Goal: Task Accomplishment & Management: Manage account settings

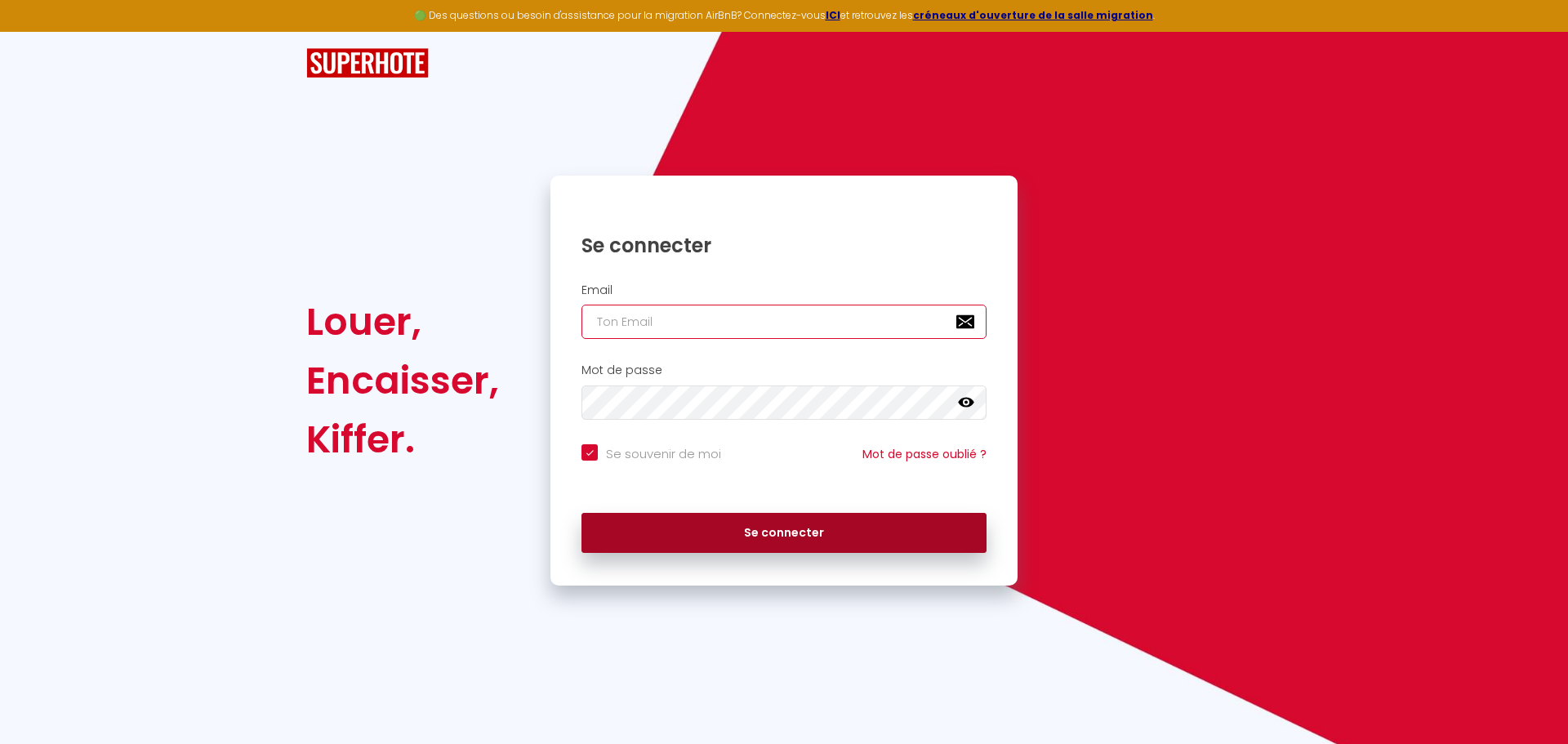
type input "[EMAIL_ADDRESS][DOMAIN_NAME]"
click at [791, 537] on button "Se connecter" at bounding box center [783, 533] width 405 height 40
checkbox input "true"
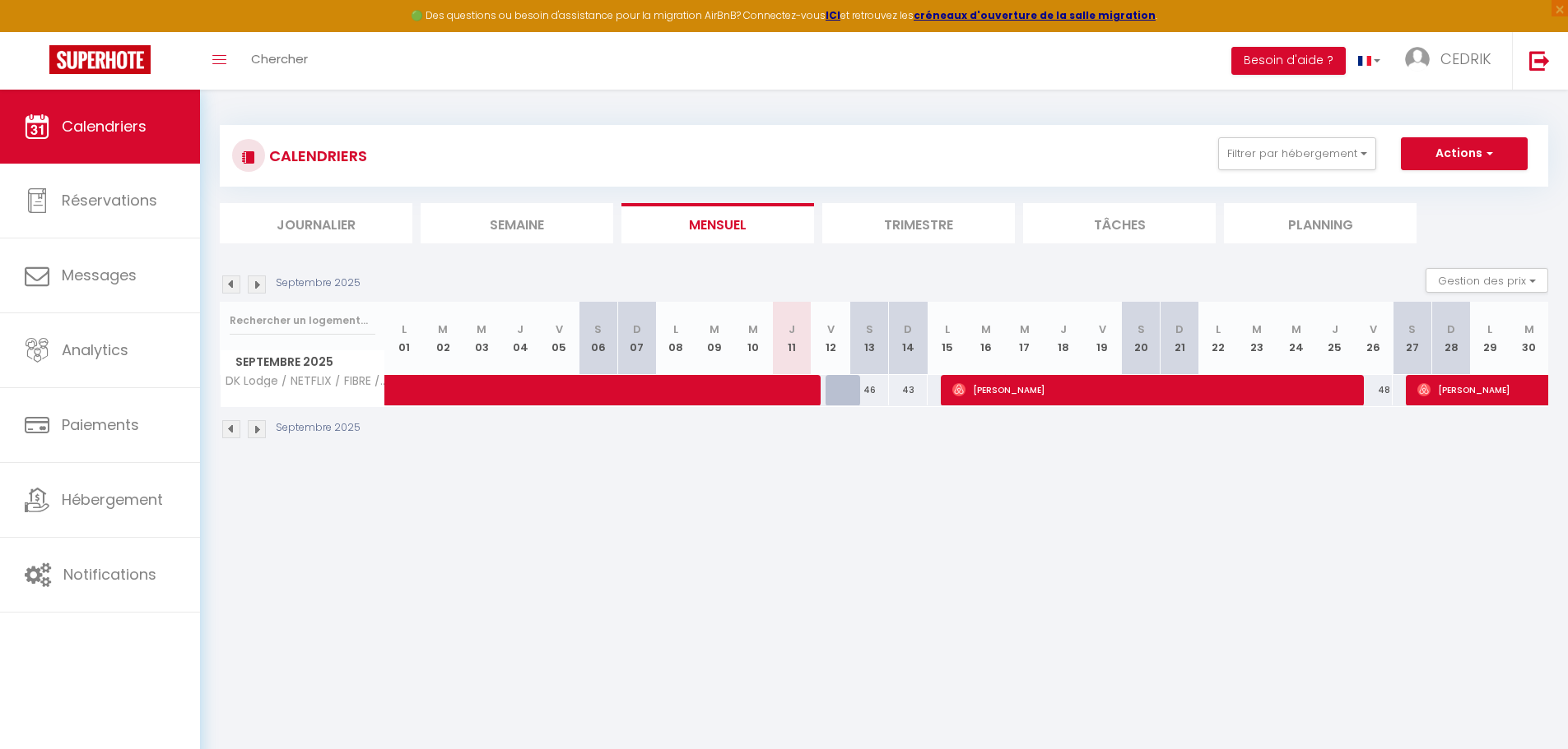
click at [935, 221] on li "Trimestre" at bounding box center [918, 223] width 192 height 41
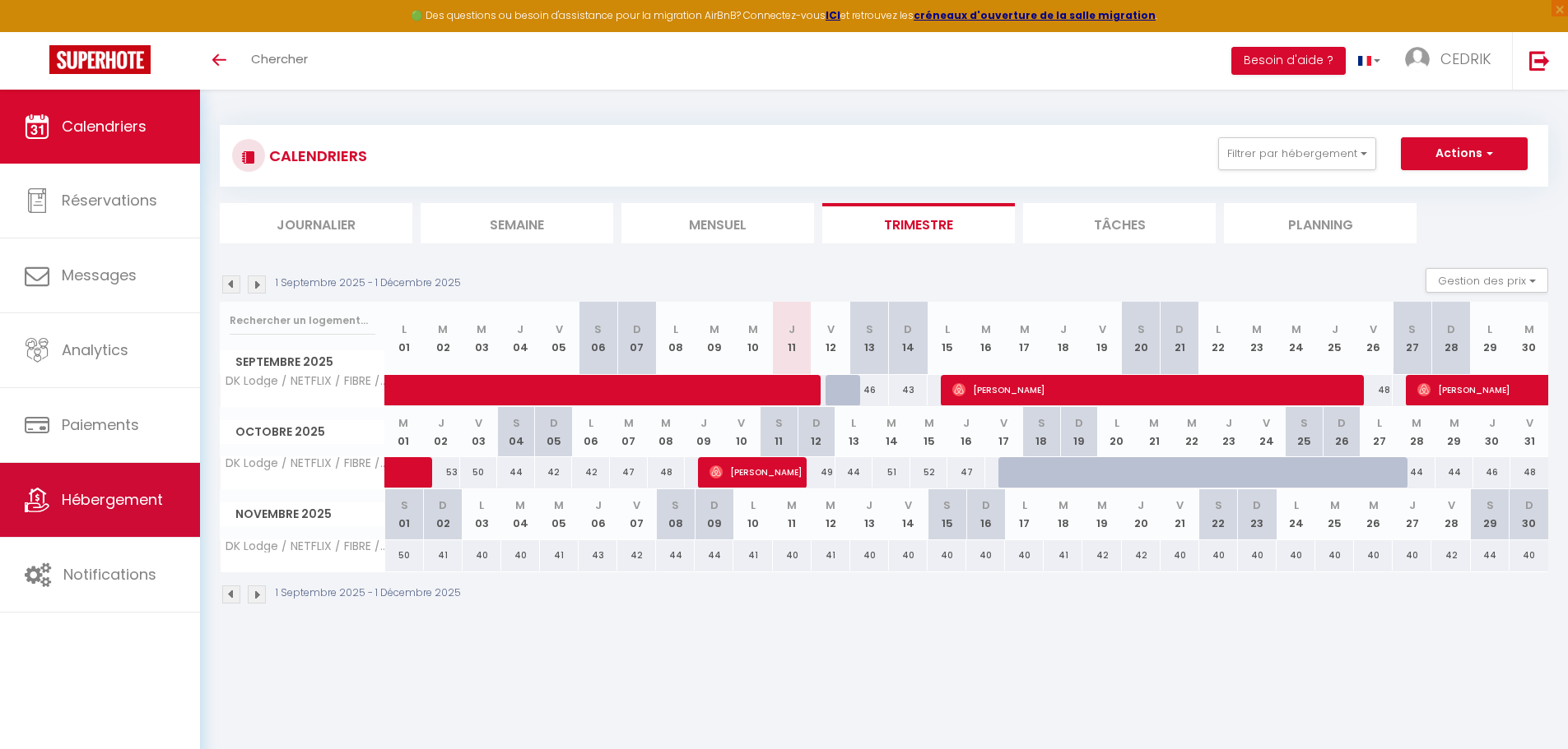
click at [110, 496] on span "Hébergement" at bounding box center [113, 499] width 101 height 20
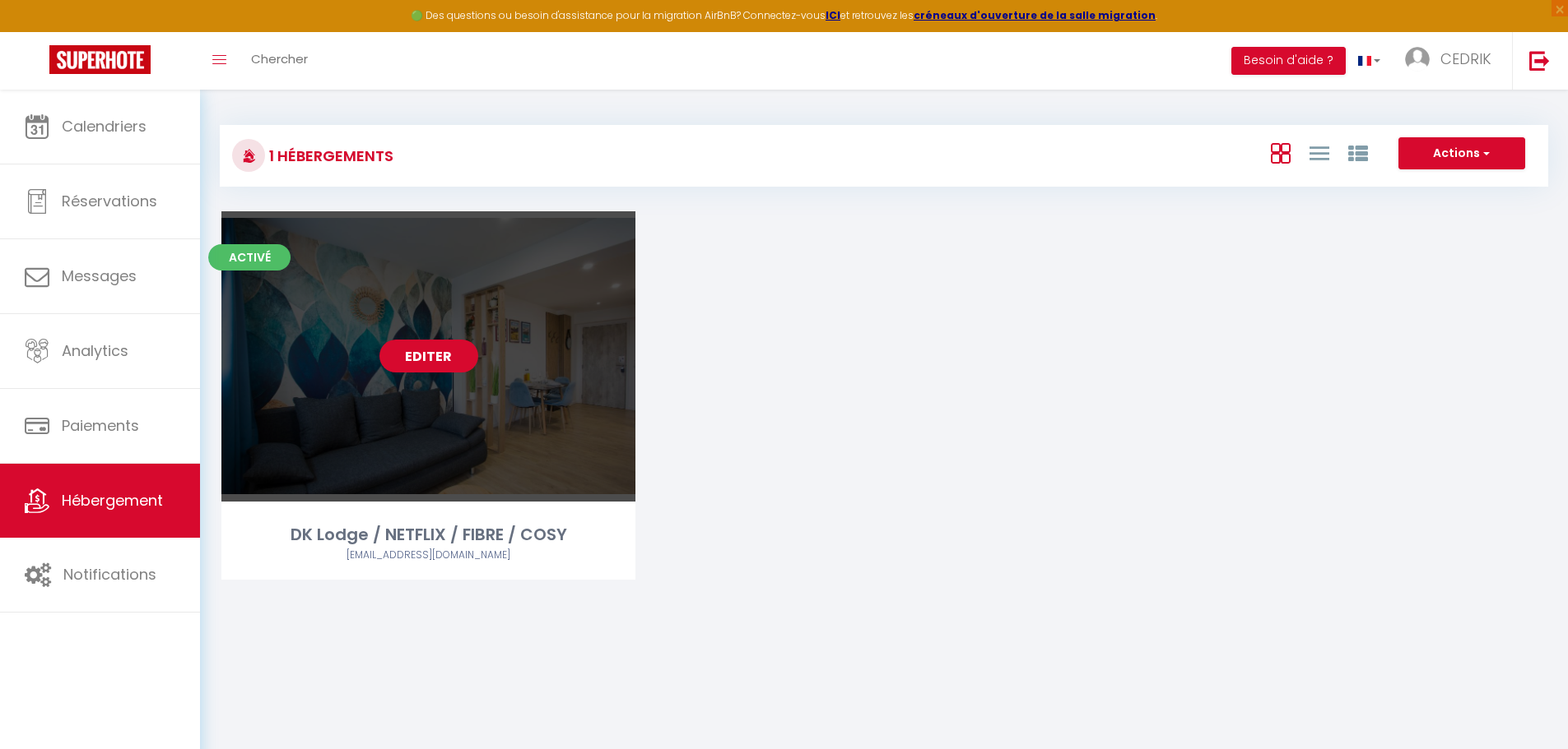
click at [421, 365] on link "Editer" at bounding box center [428, 356] width 98 height 33
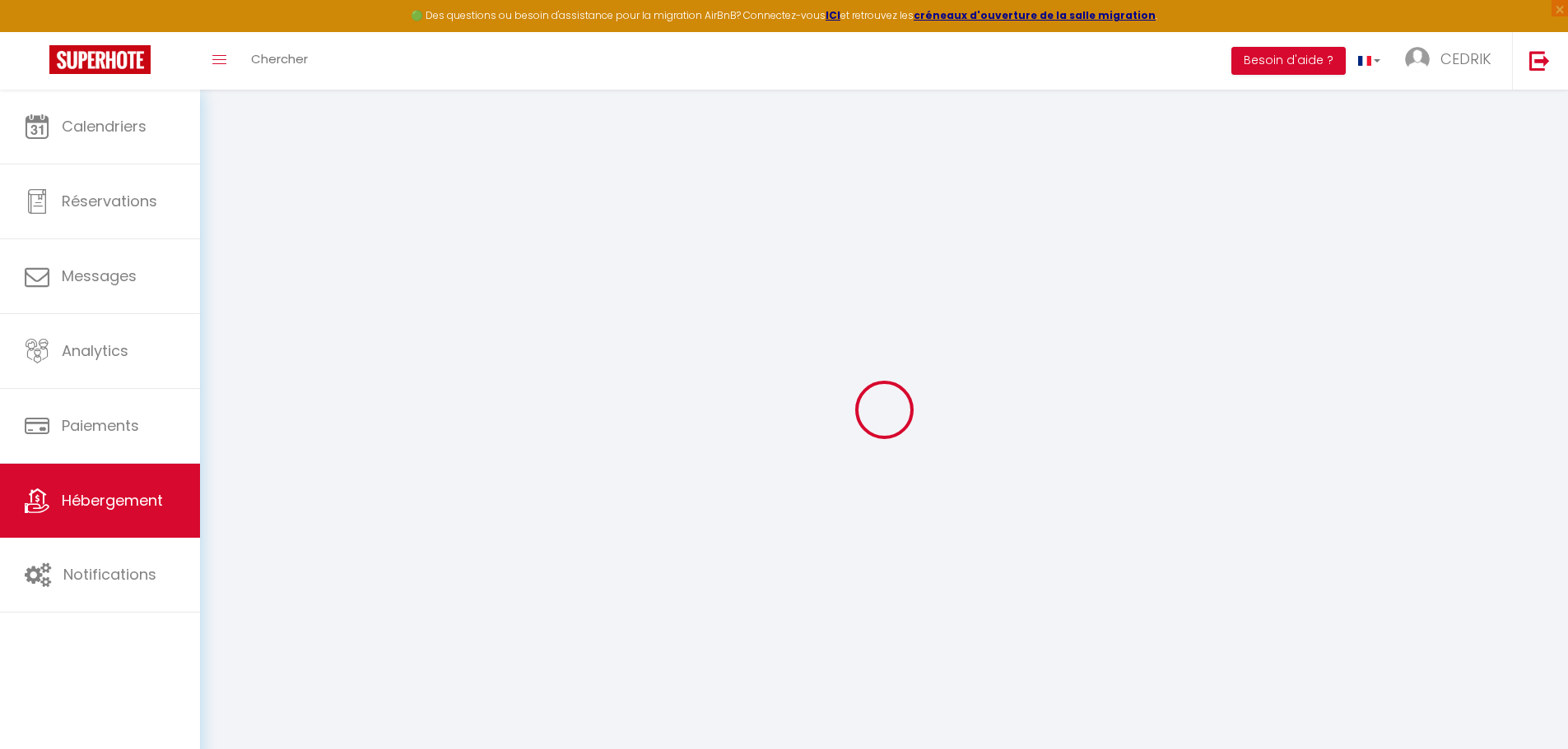
select select
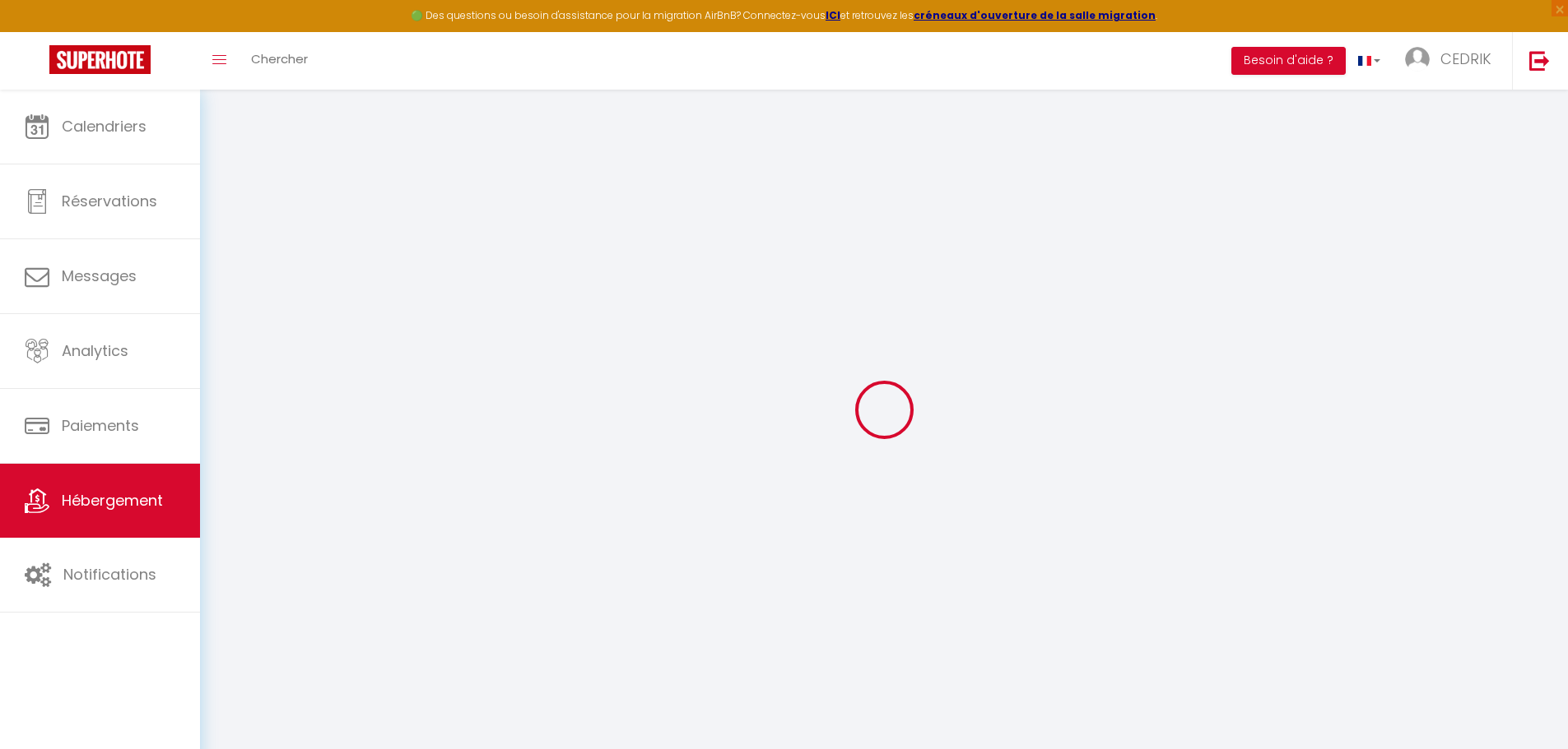
select select
checkbox input "false"
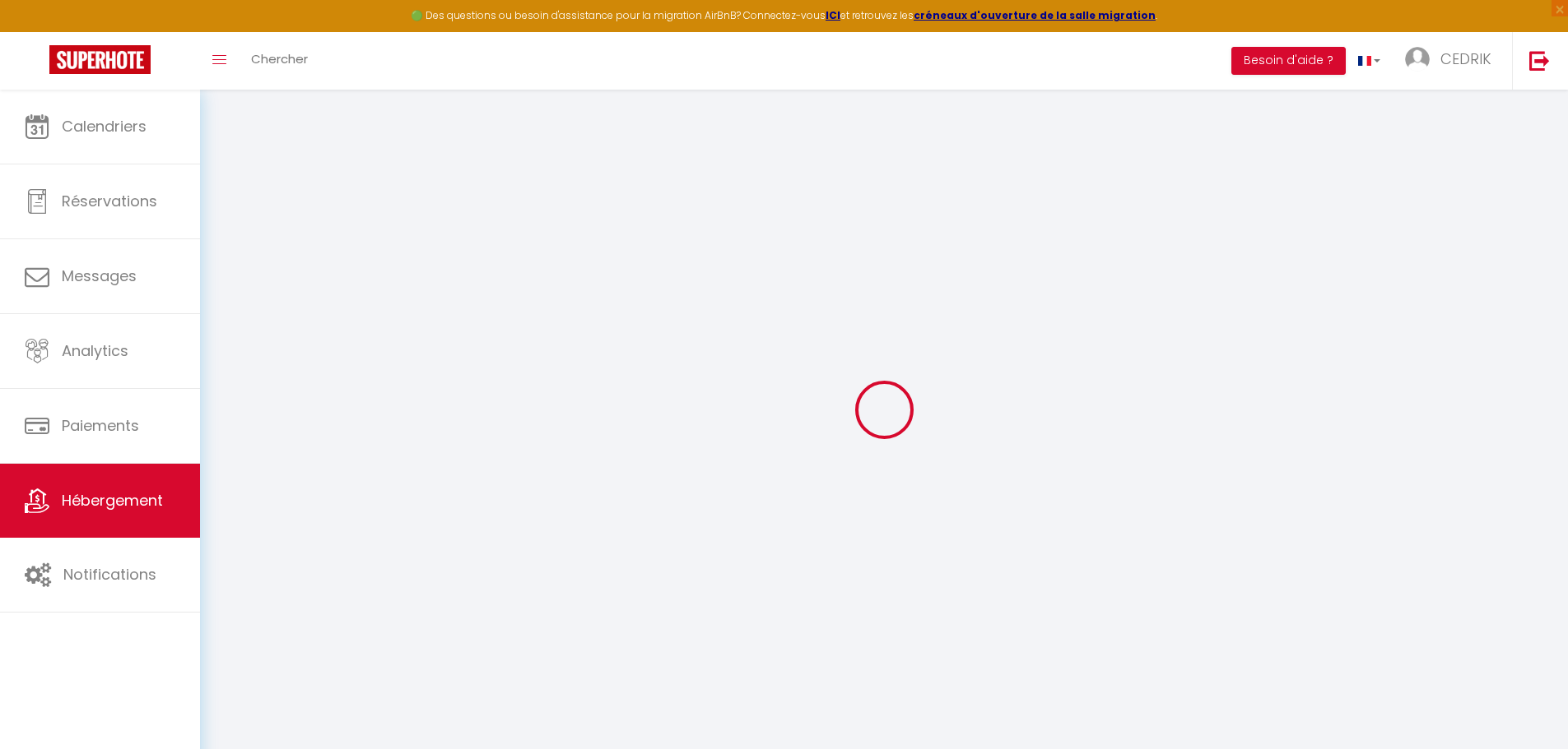
select select
type input "DK Lodge / NETFLIX / FIBRE / COSY"
type input "cedrik"
type input "dufour"
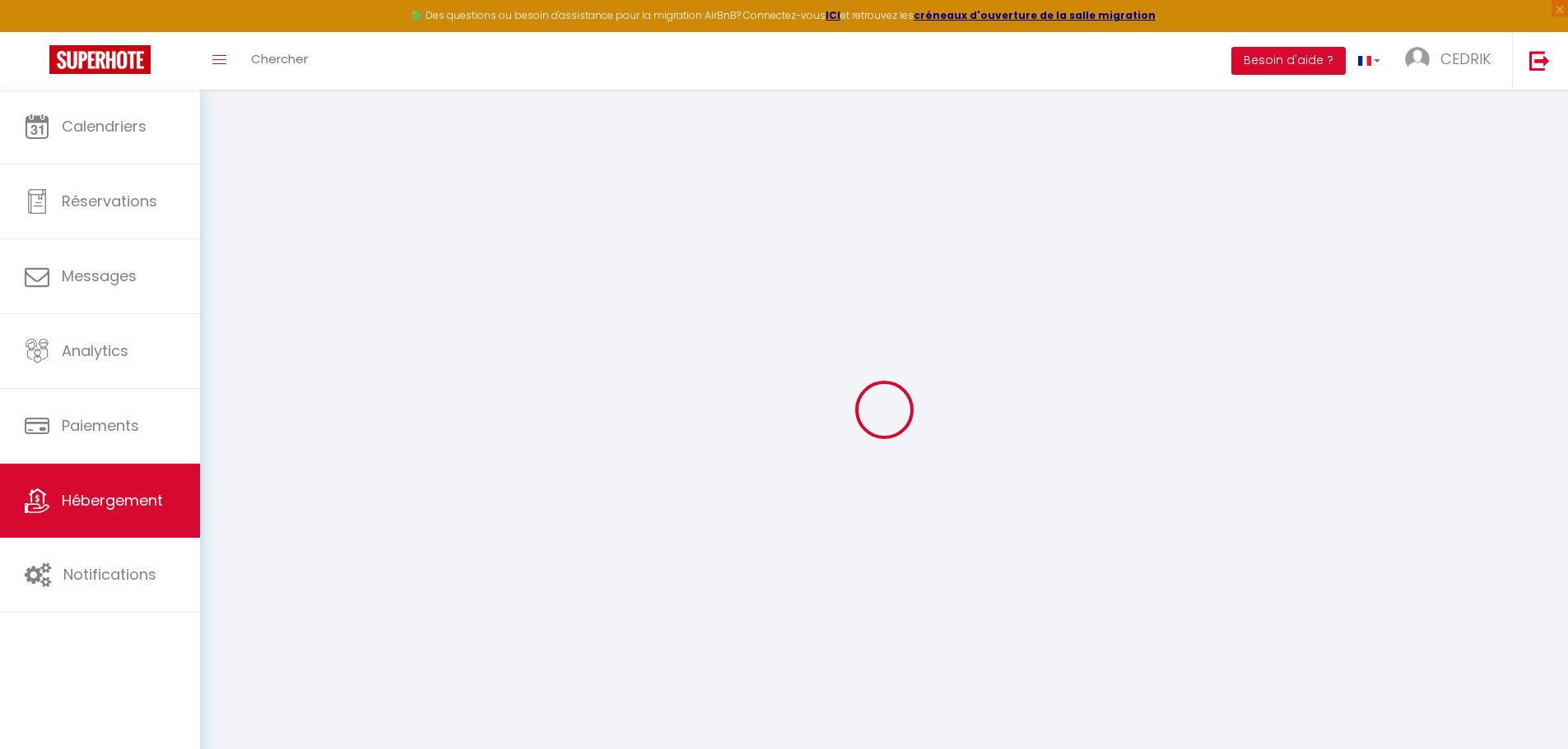
type input "775 ch du BOSC"
type input "64230"
type input "Caubios loos"
type input "38"
type input "10"
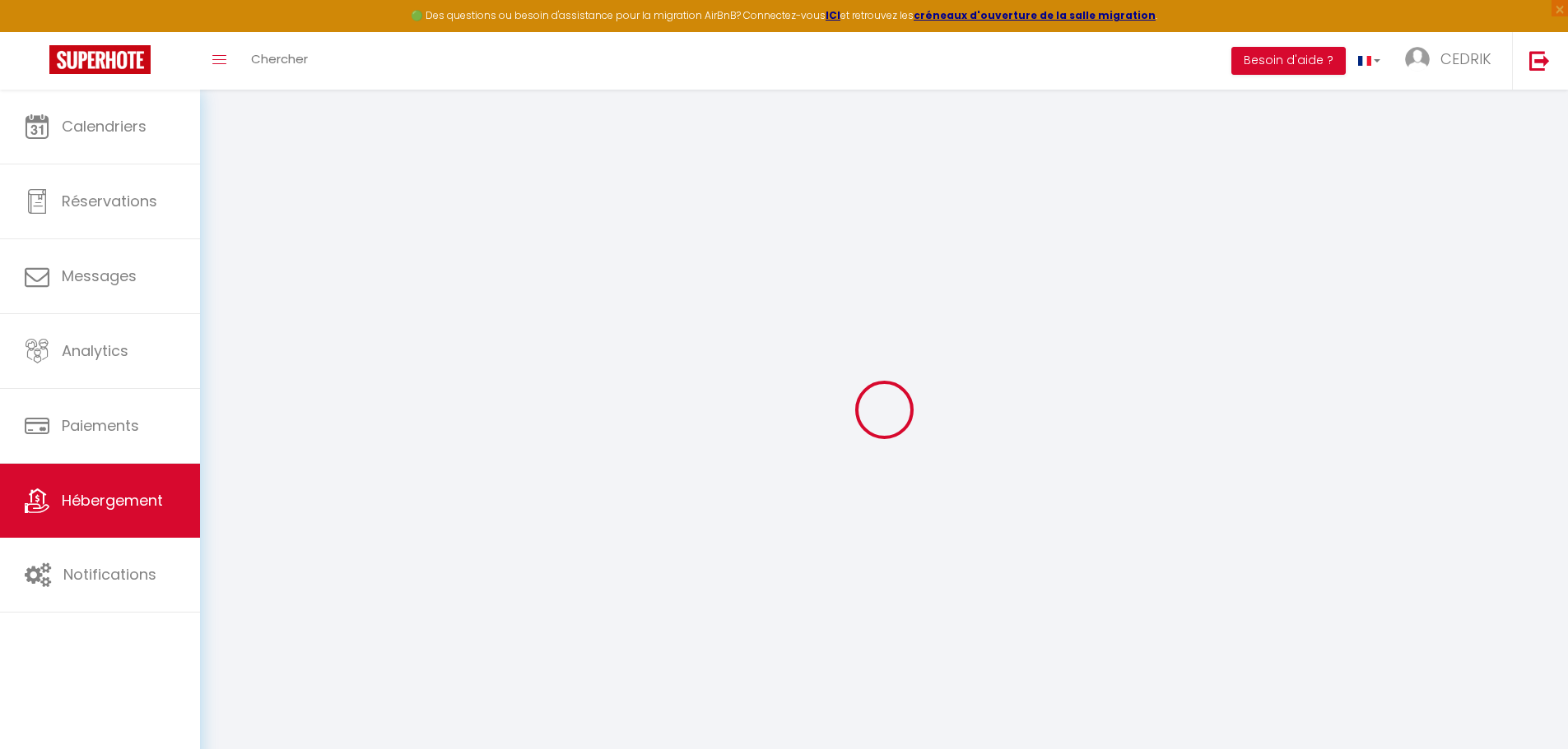
type input "40"
type input "5.50"
type input "5"
type input "300"
select select
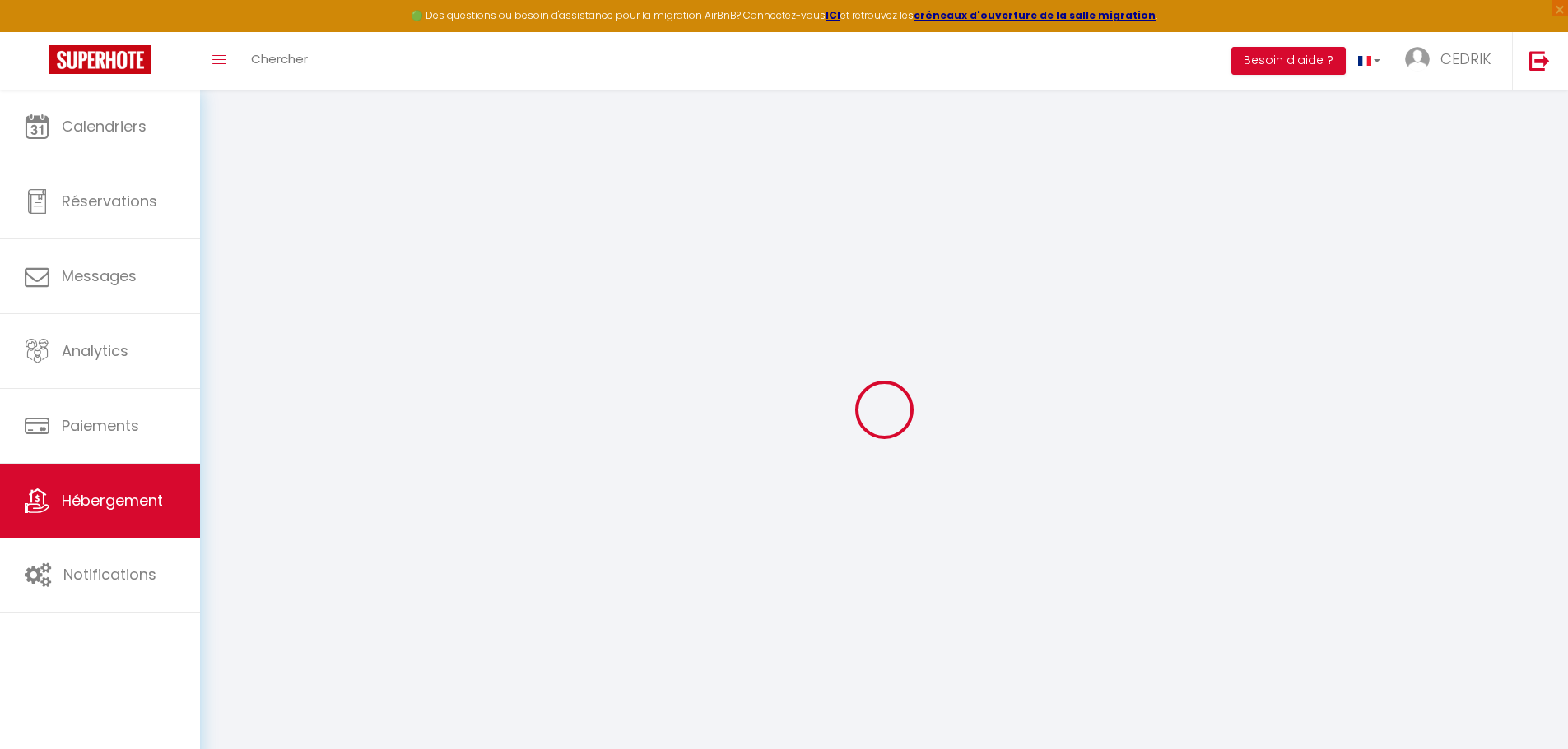
select select
type input "11 rue de l'abbé Brémond"
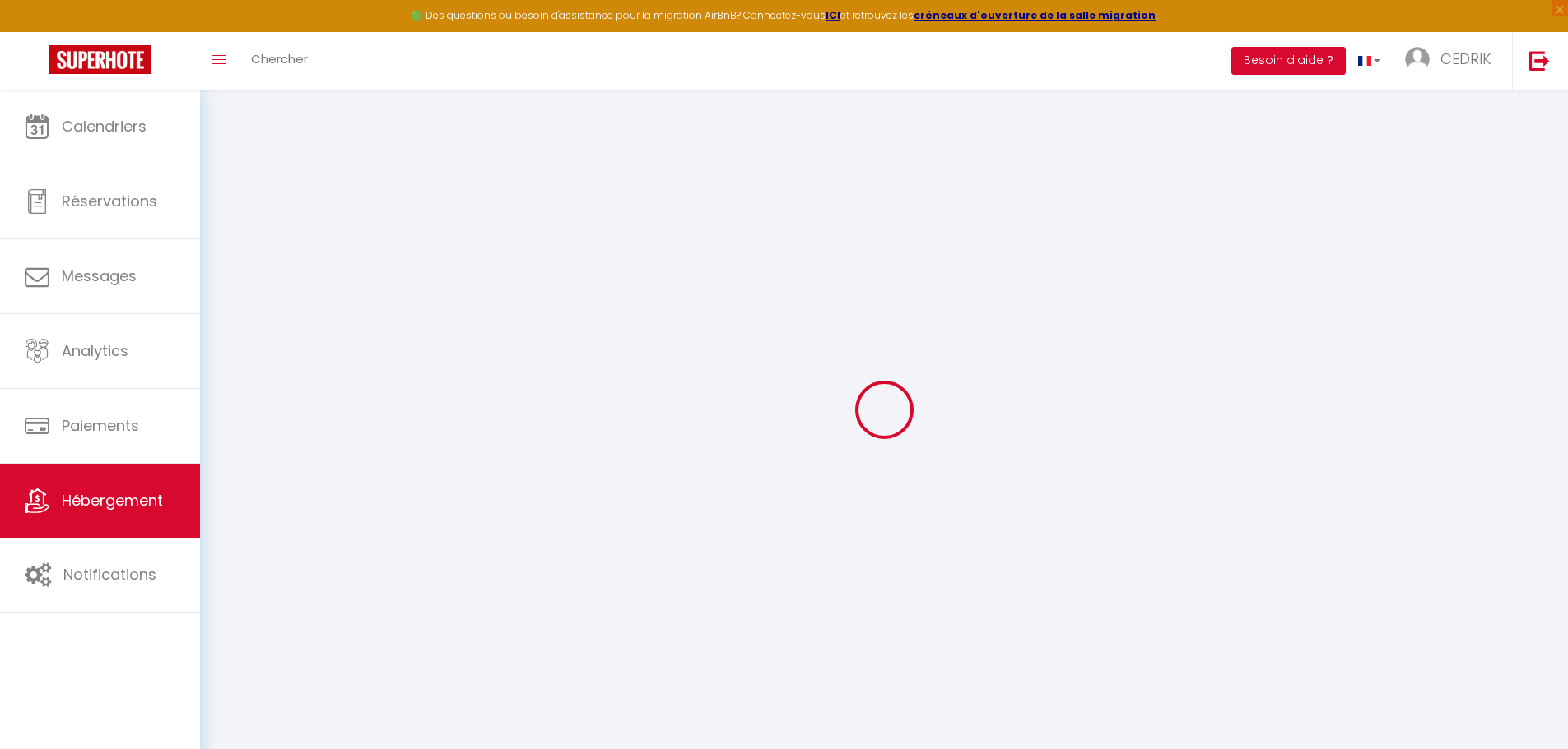
type input "64000"
type input "pau"
type input "[EMAIL_ADDRESS][DOMAIN_NAME]"
select select "10316"
checkbox input "false"
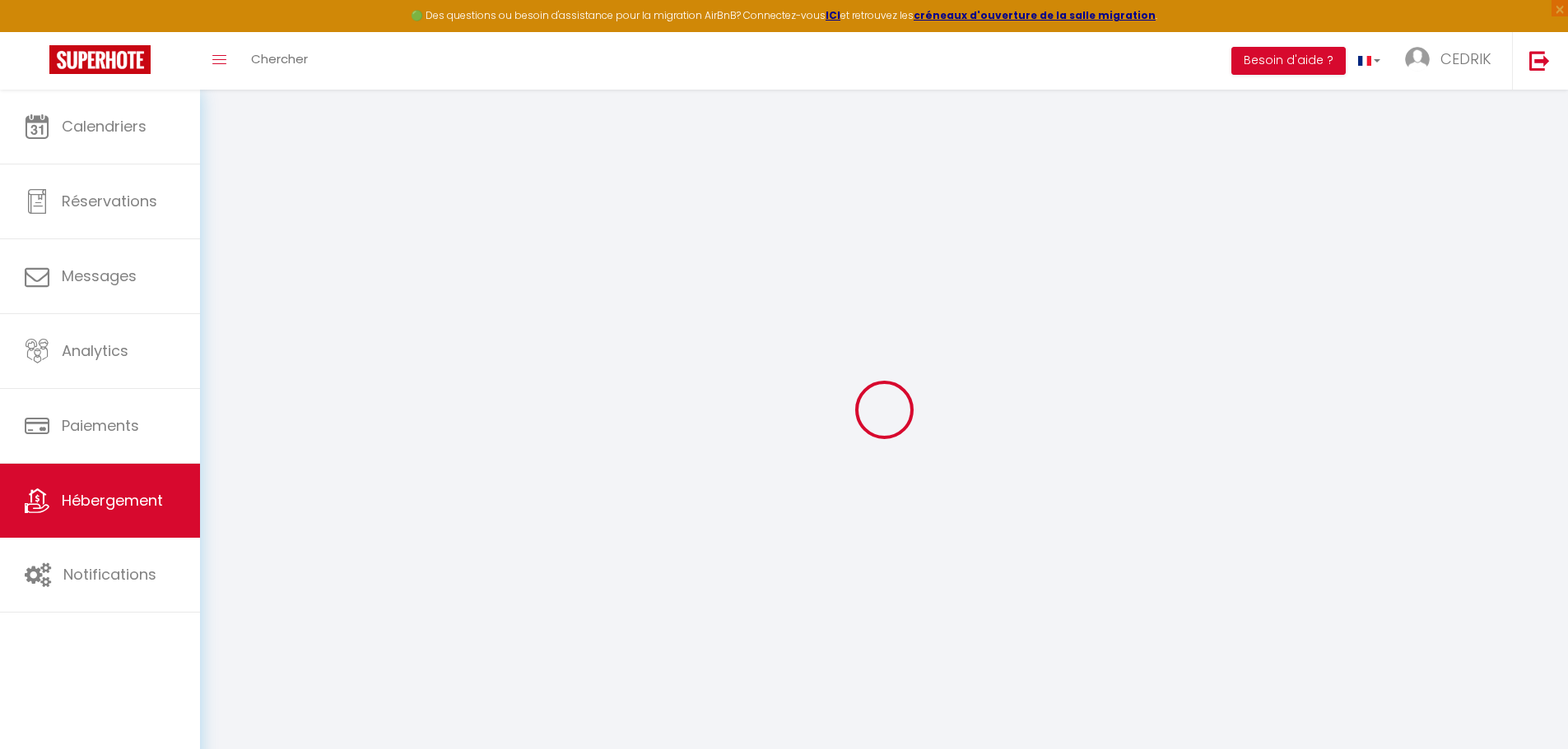
checkbox input "false"
radio input "true"
type input "0"
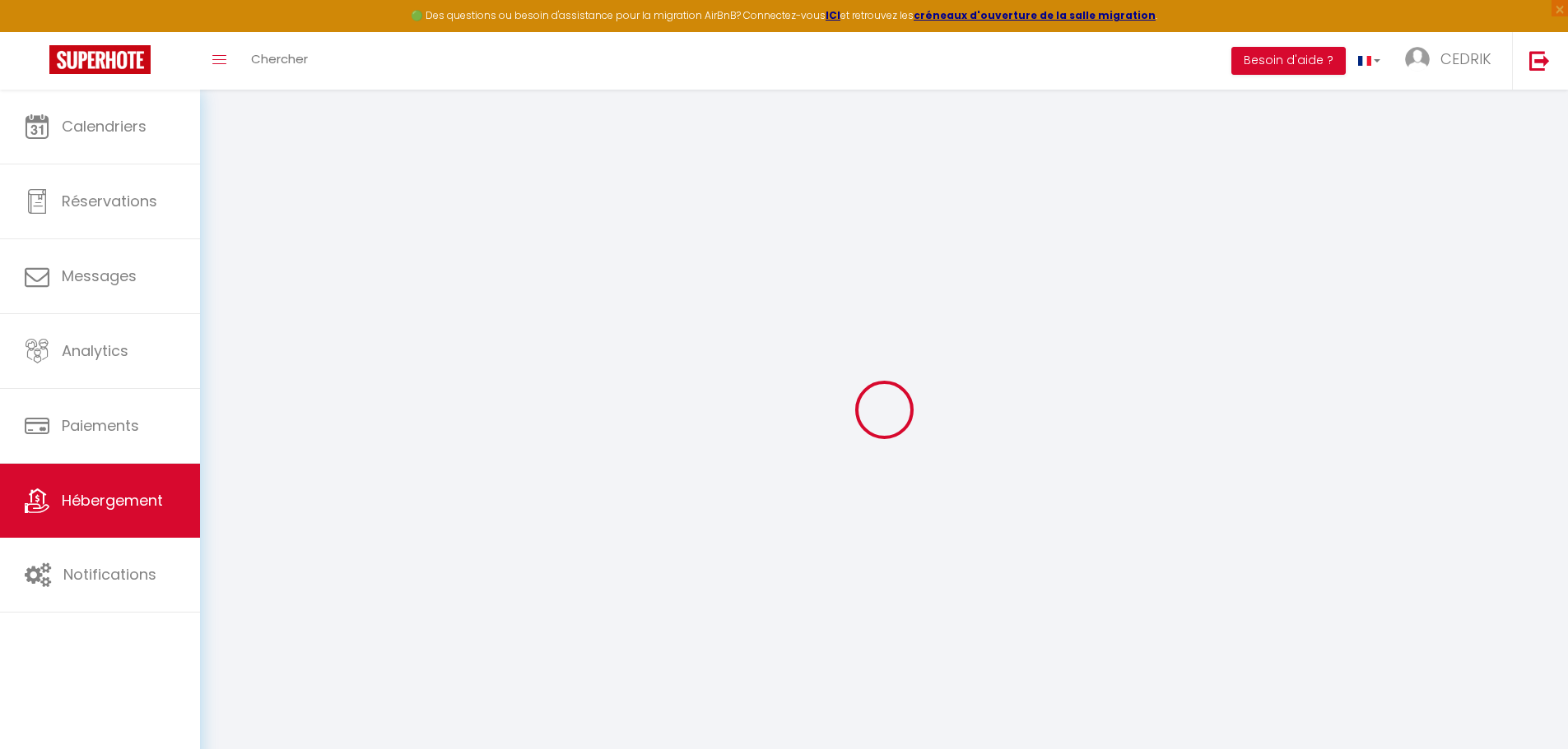
type input "0"
select select
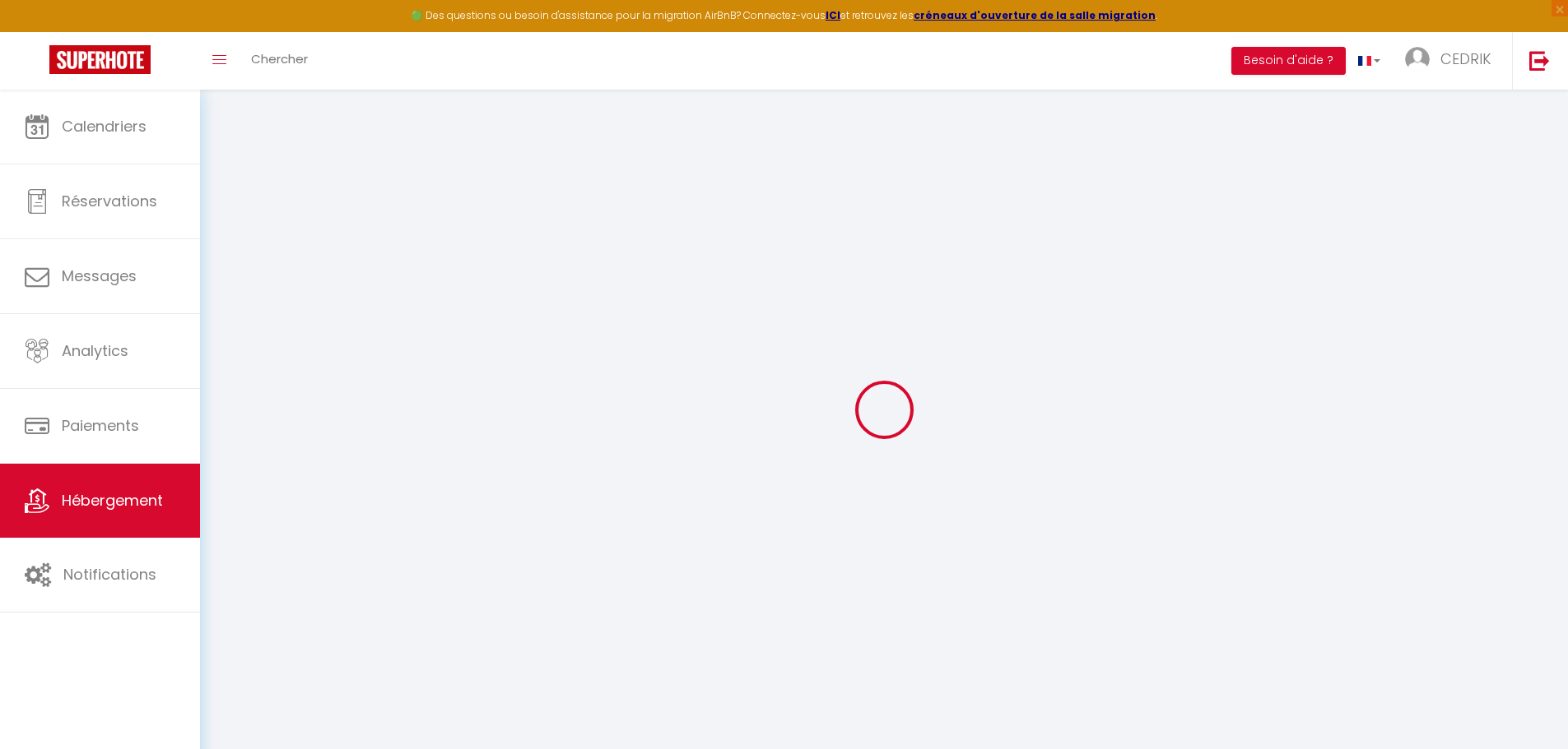
select select
checkbox input "false"
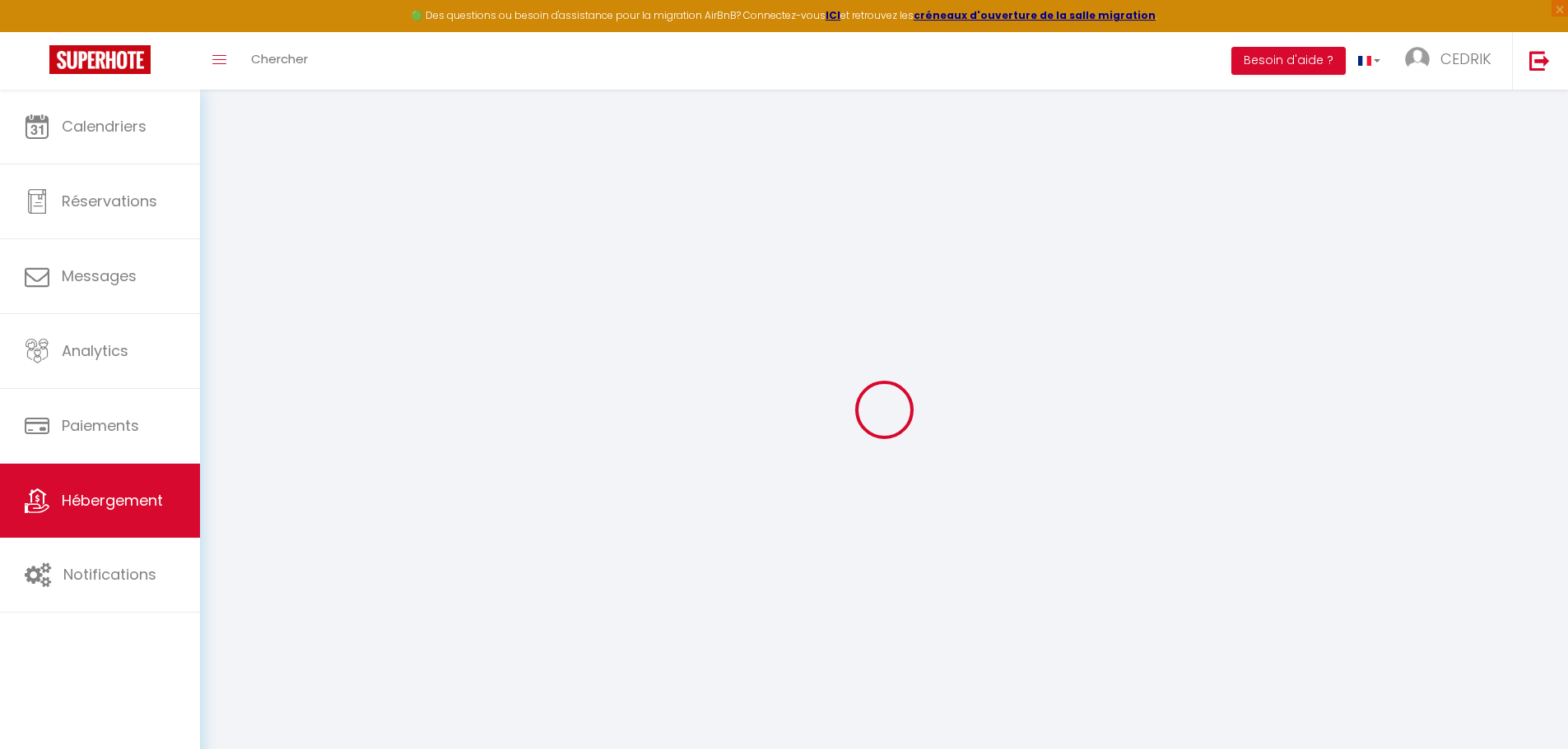
checkbox input "false"
select select
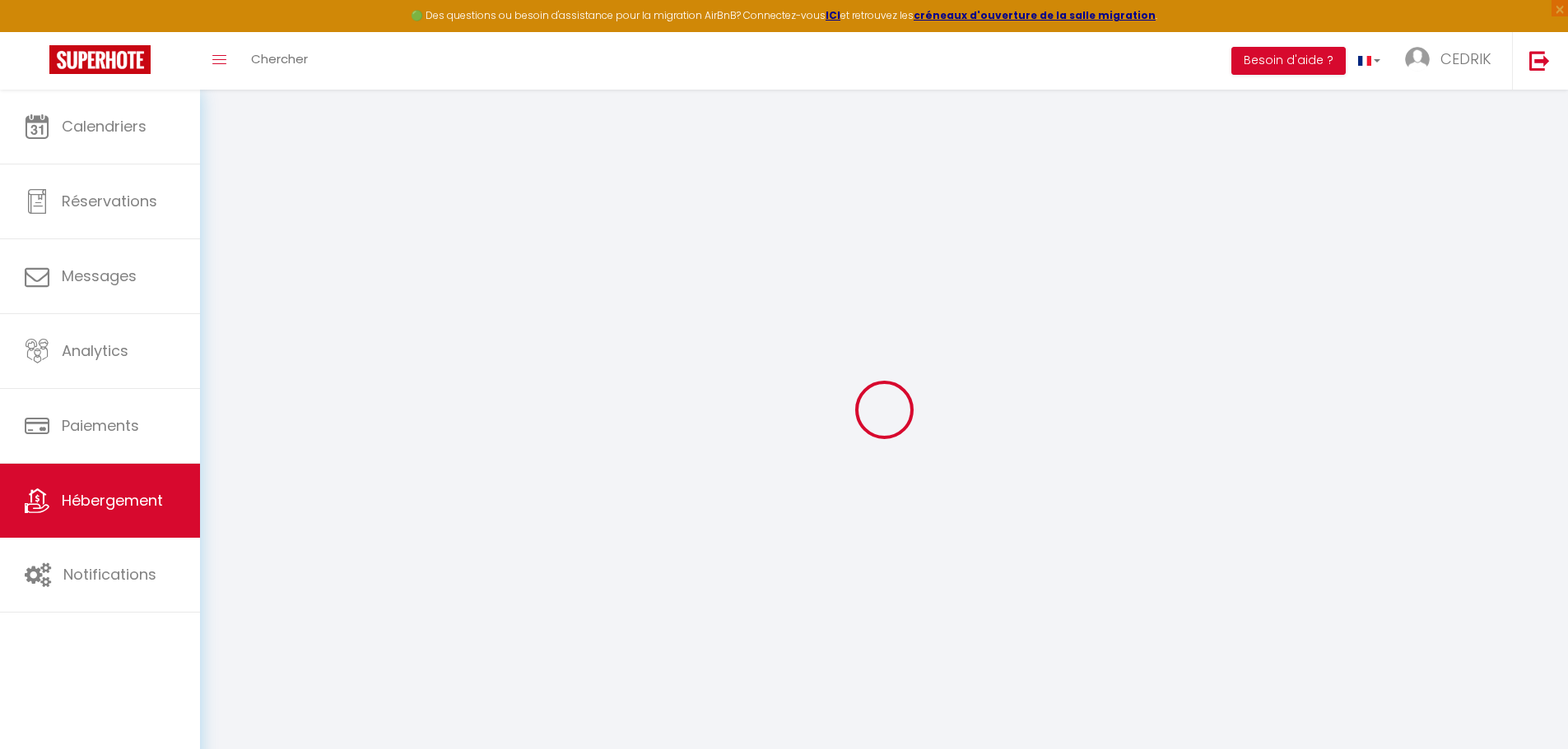
select select
checkbox input "false"
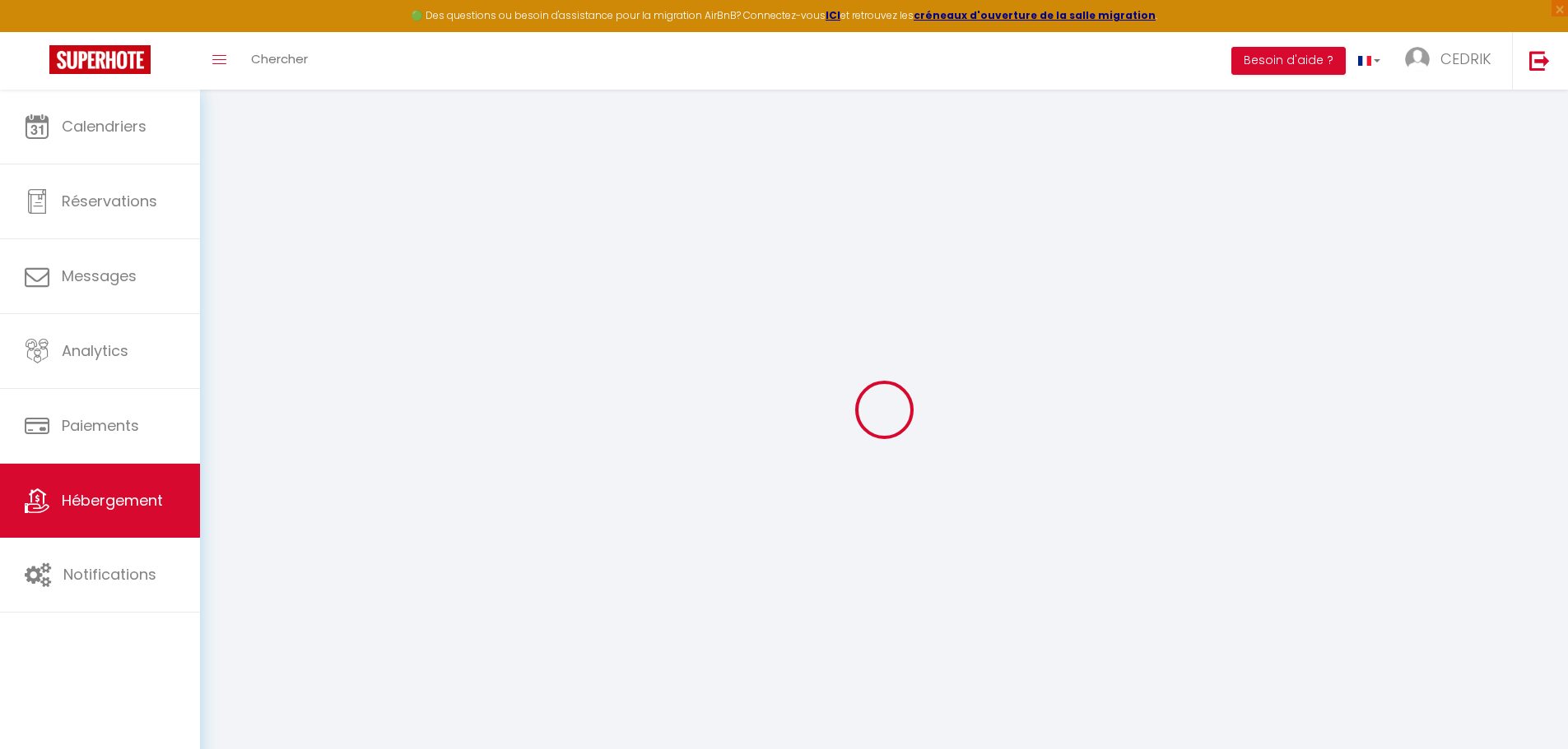
checkbox input "false"
select select "+ 16 %"
select select "+ 15 %"
checkbox input "false"
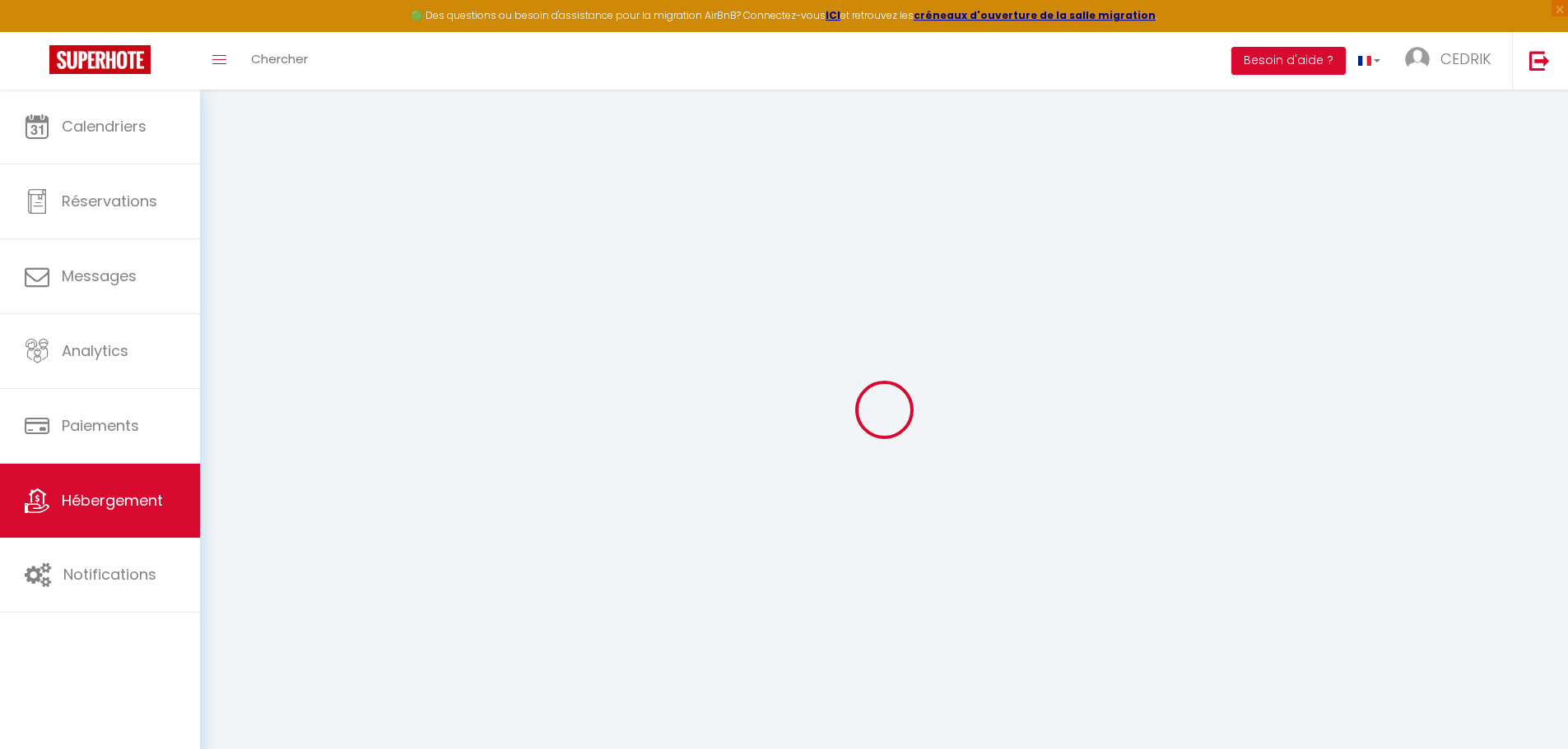
checkbox input "false"
select select "16:00"
select select "00:00"
select select "11:00"
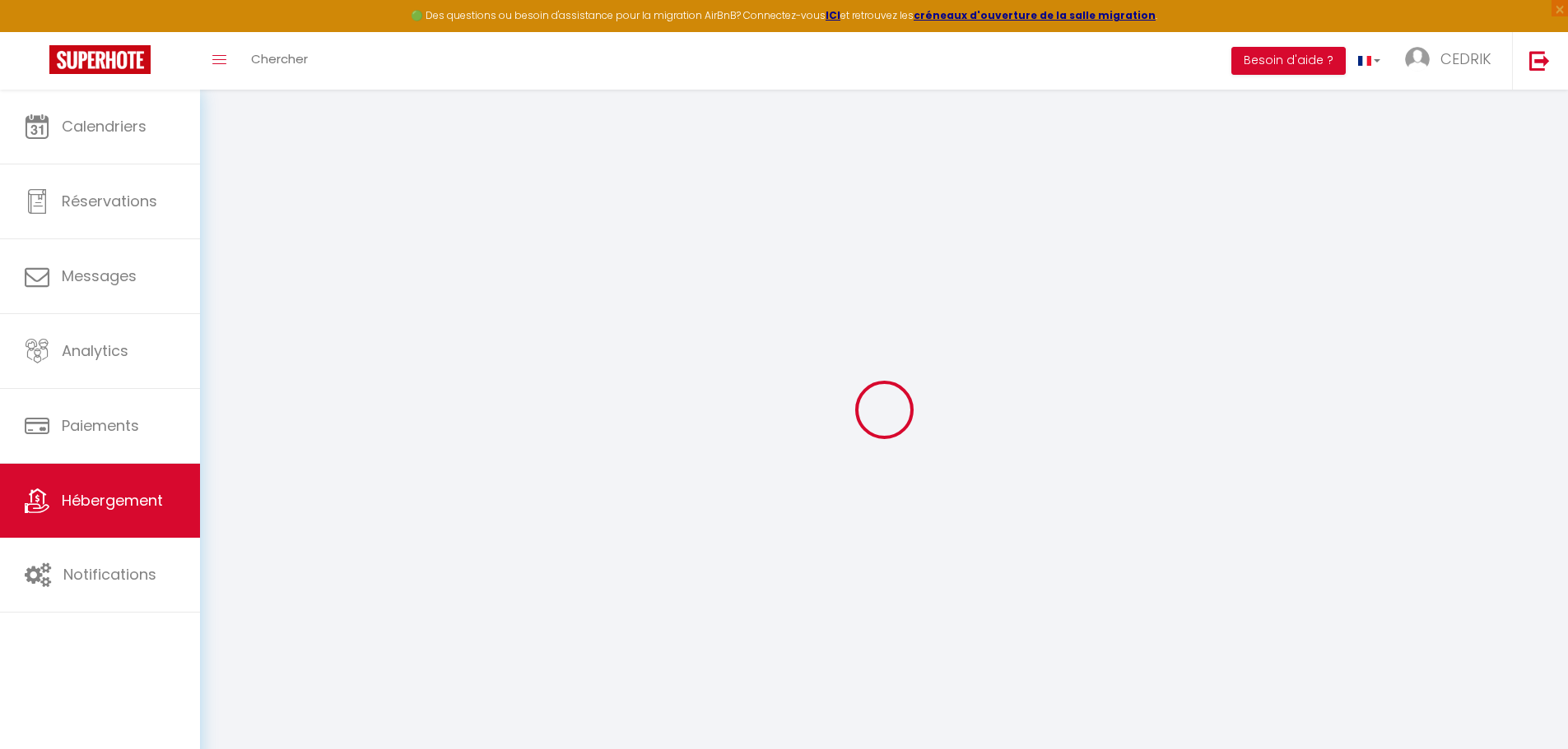
select select "30"
select select "120"
select select "365"
select select "well_reviewed_guests"
select select "EUR"
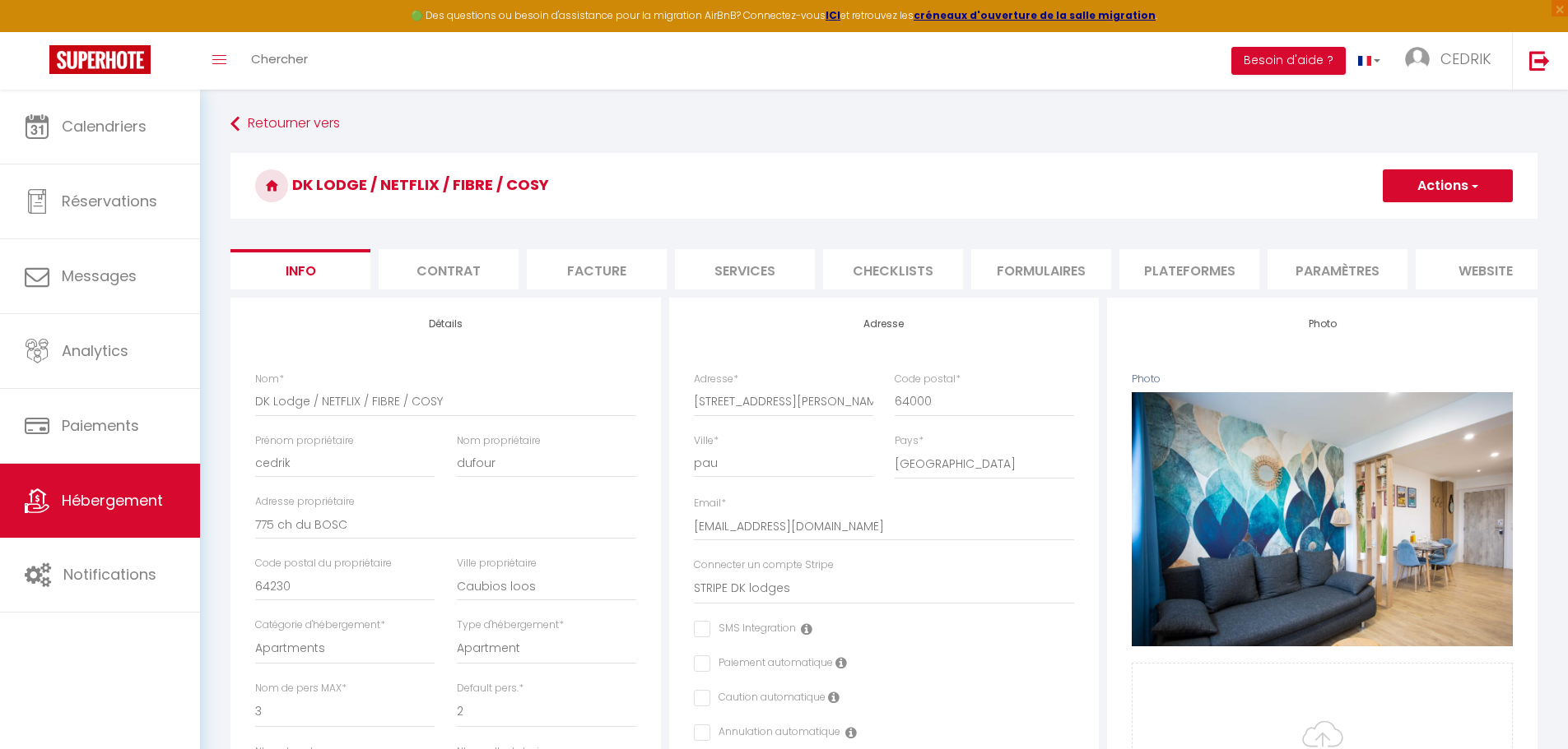
click at [1048, 258] on li "Formulaires" at bounding box center [1041, 269] width 140 height 41
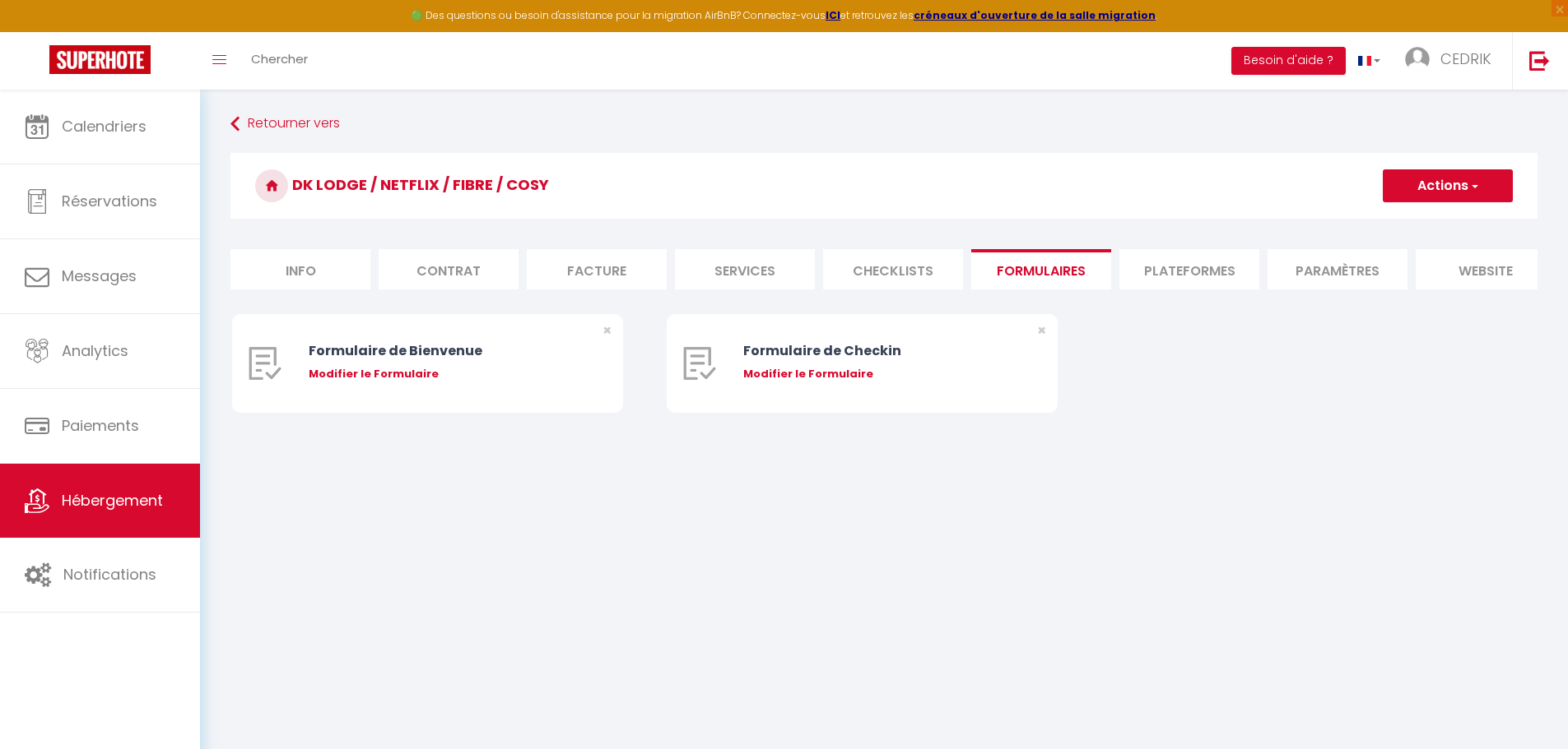
click at [1169, 275] on li "Plateformes" at bounding box center [1189, 269] width 140 height 41
select select
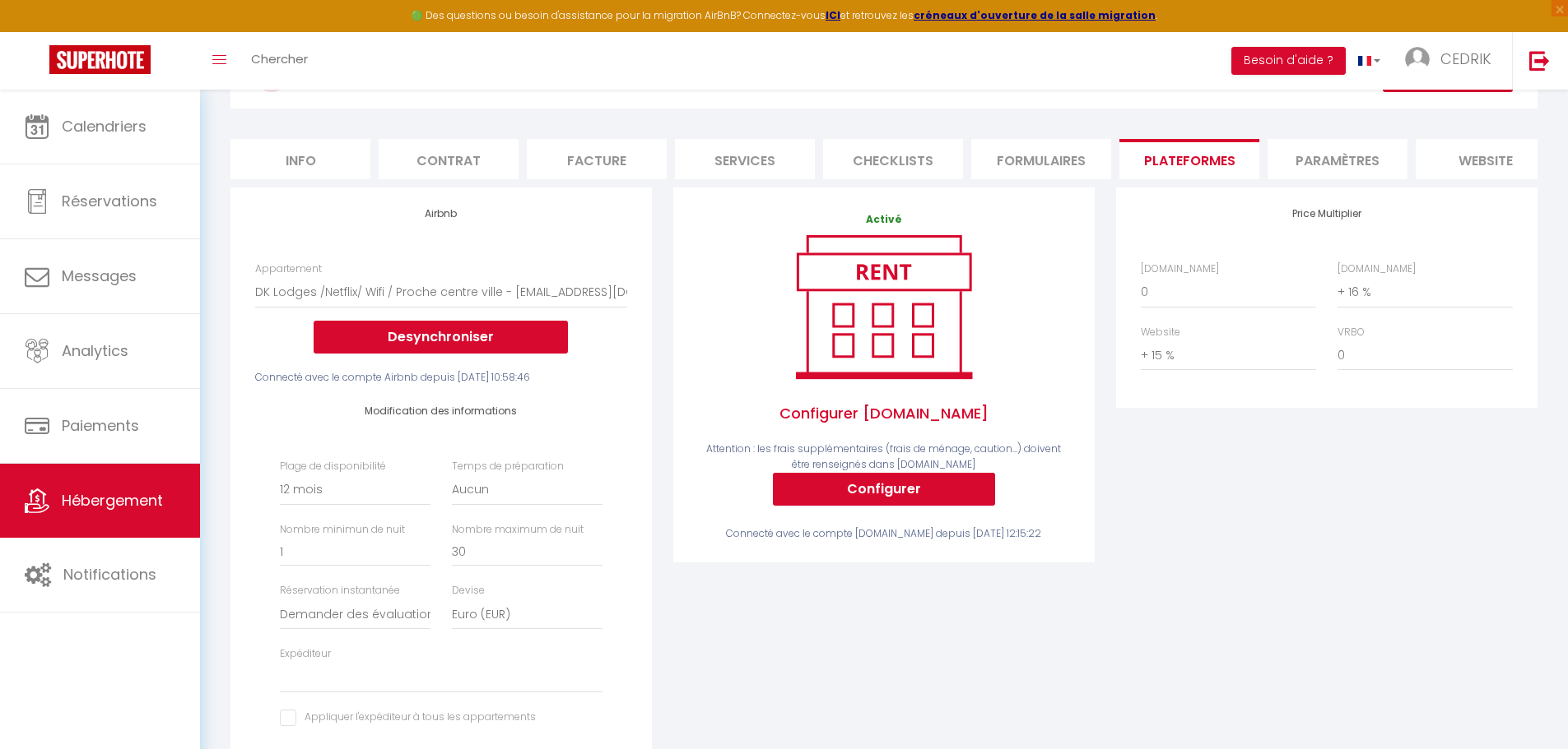
scroll to position [82, 0]
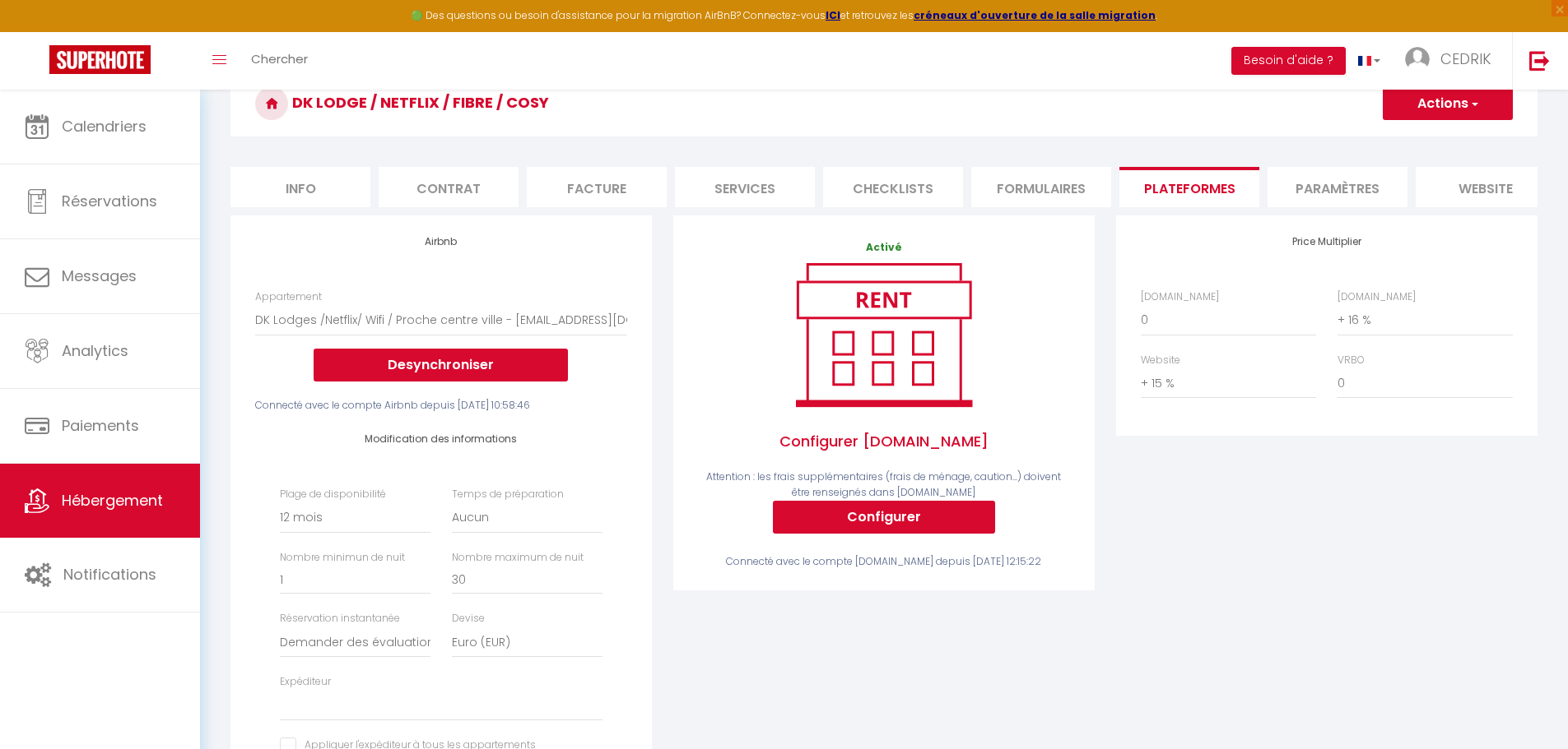
click at [1334, 197] on li "Paramètres" at bounding box center [1338, 188] width 140 height 41
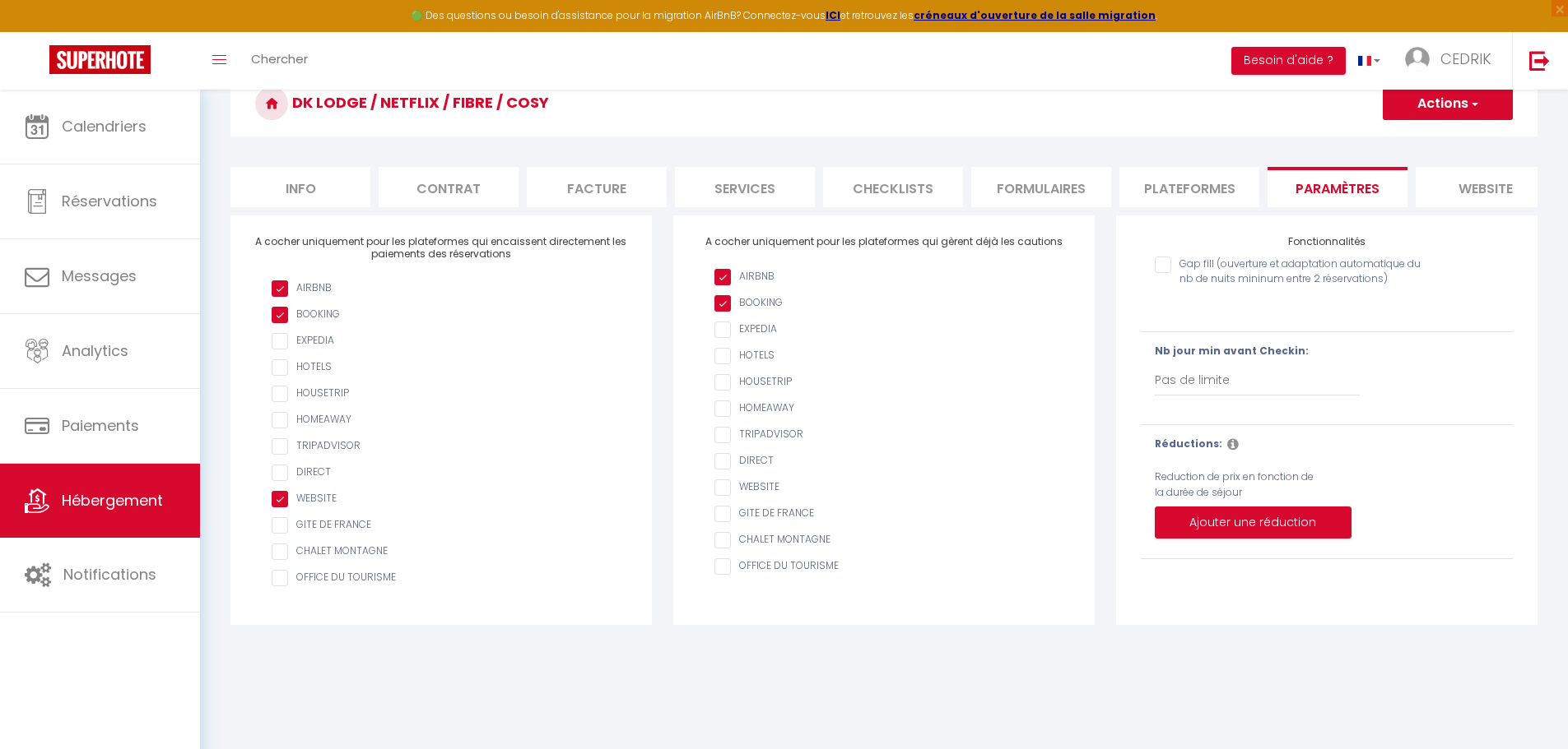
click at [906, 187] on li "Checklists" at bounding box center [893, 188] width 140 height 41
checkbox input "true"
checkbox input "false"
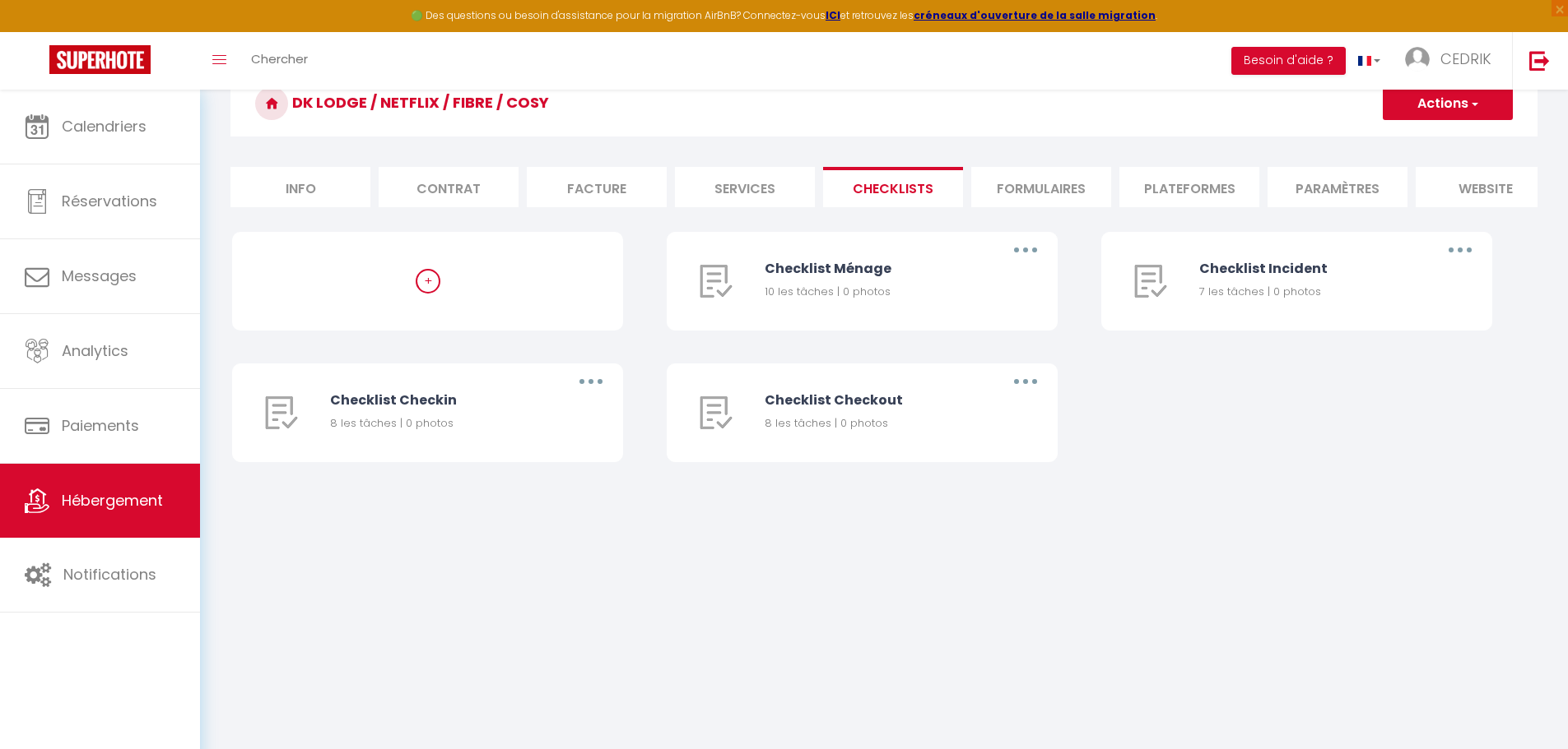
click at [785, 179] on li "Services" at bounding box center [745, 188] width 140 height 41
checkbox input "true"
checkbox input "false"
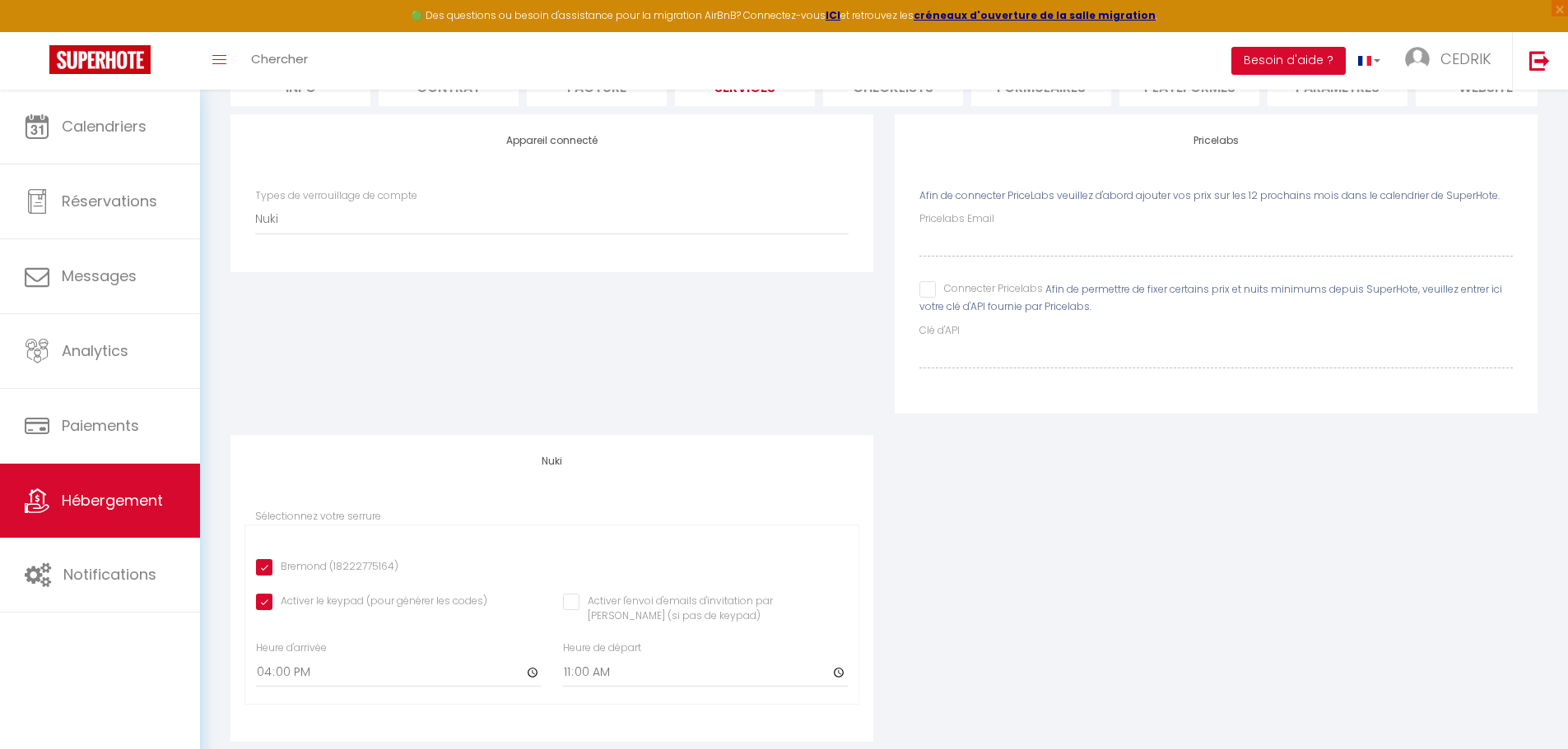
scroll to position [147, 0]
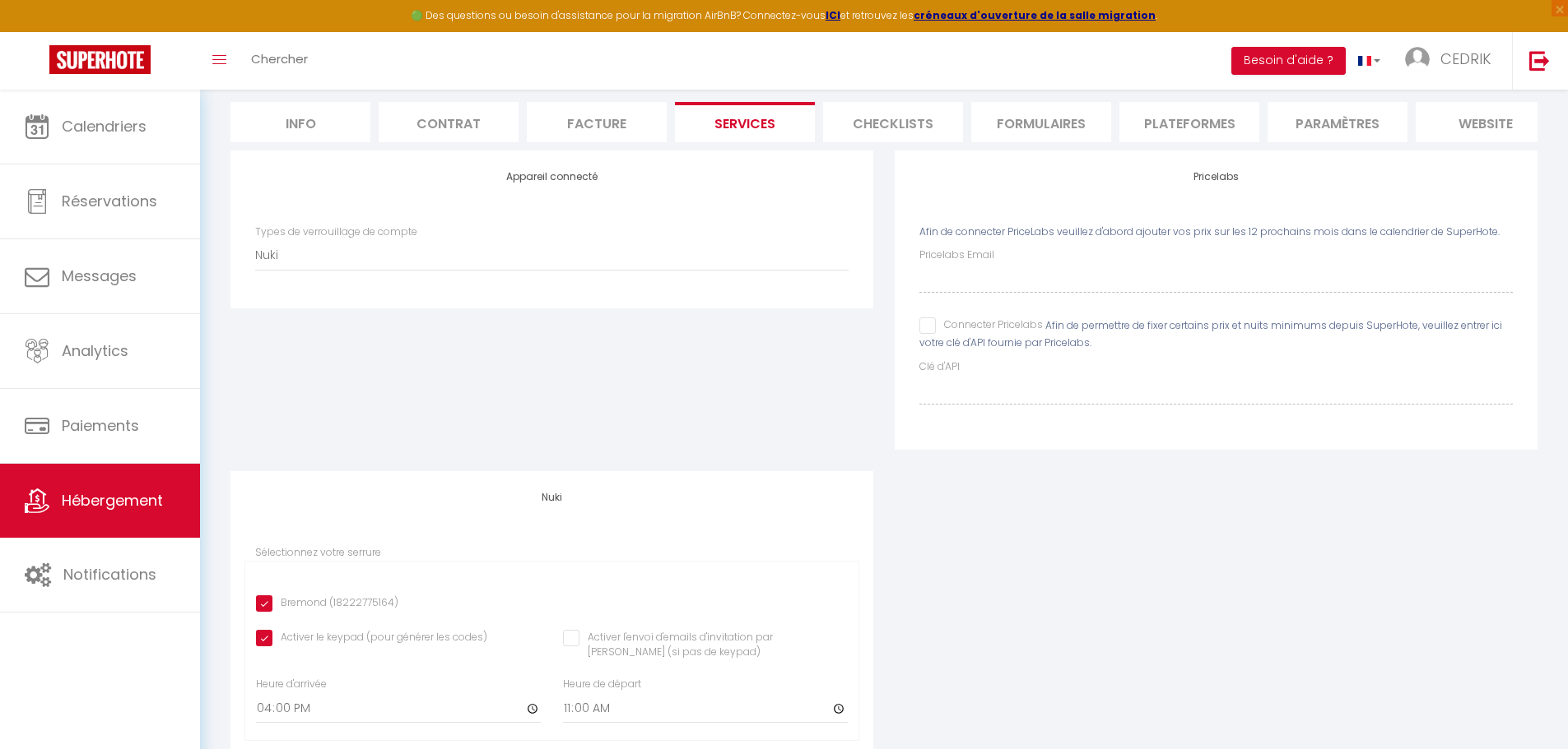
click at [320, 115] on li "Info" at bounding box center [300, 122] width 140 height 41
checkbox input "false"
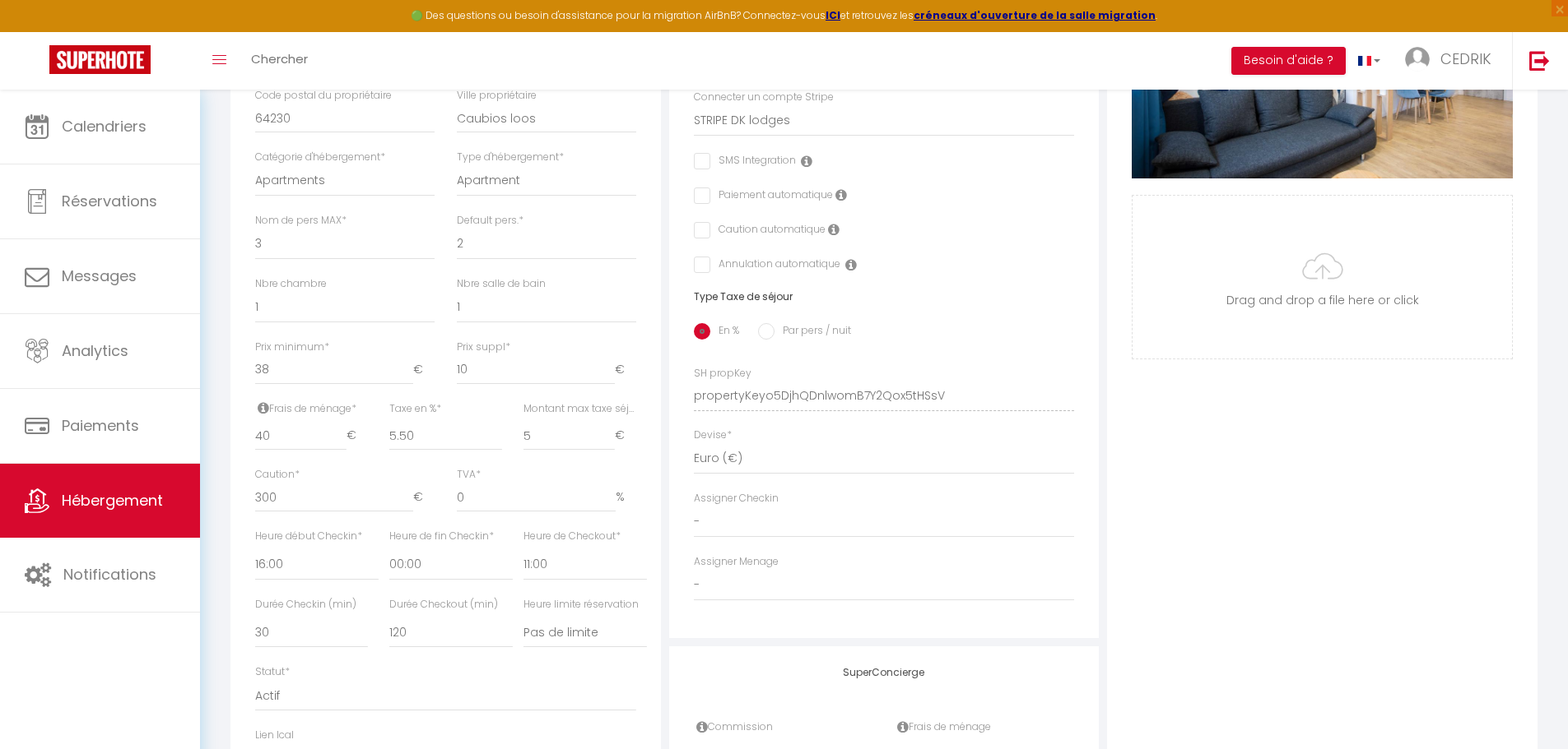
scroll to position [383, 0]
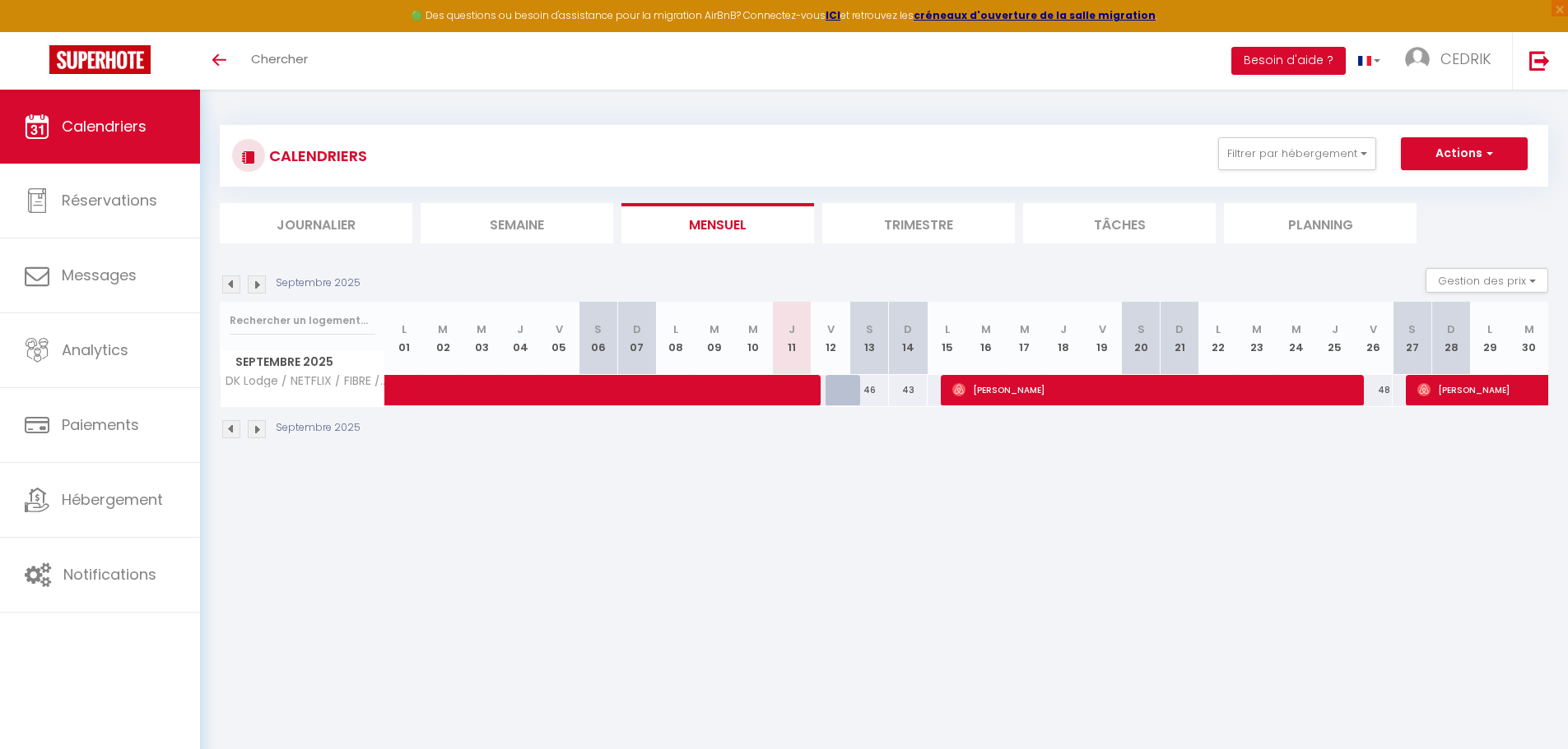
click at [920, 223] on li "Trimestre" at bounding box center [918, 223] width 192 height 41
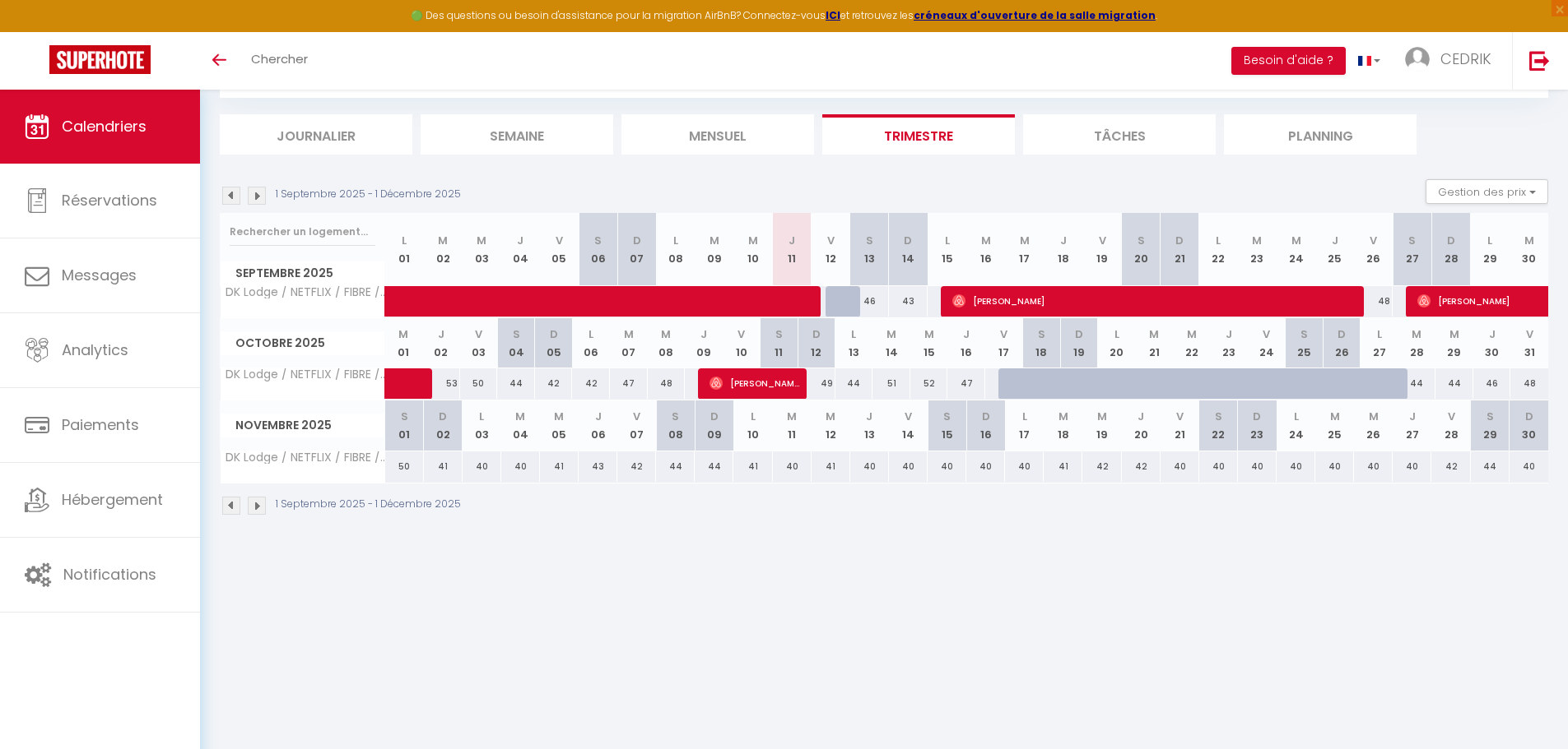
scroll to position [89, 0]
